Goal: Information Seeking & Learning: Learn about a topic

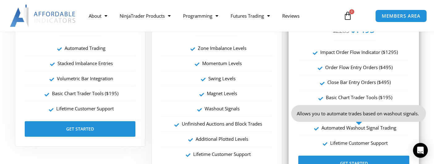
scroll to position [1171, 0]
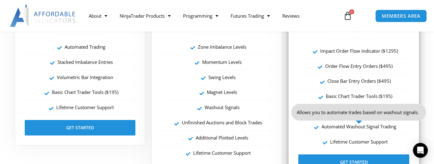
click at [383, 135] on li "Lifetime Customer Support" at bounding box center [354, 141] width 112 height 15
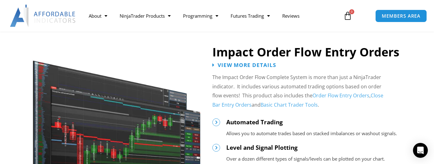
scroll to position [669, 0]
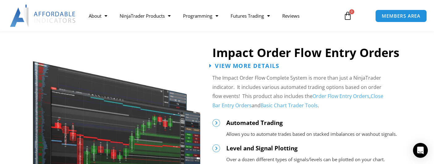
click at [216, 65] on span "View More Details" at bounding box center [247, 65] width 64 height 6
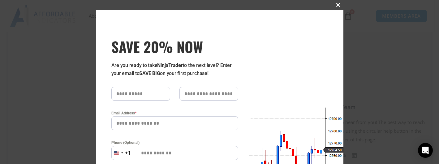
click at [337, 4] on span "SAVE 20% NOW popup" at bounding box center [338, 5] width 10 height 4
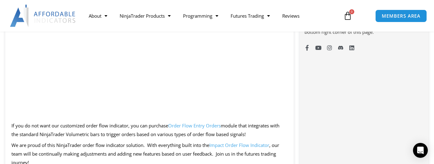
scroll to position [508, 0]
